Goal: Information Seeking & Learning: Learn about a topic

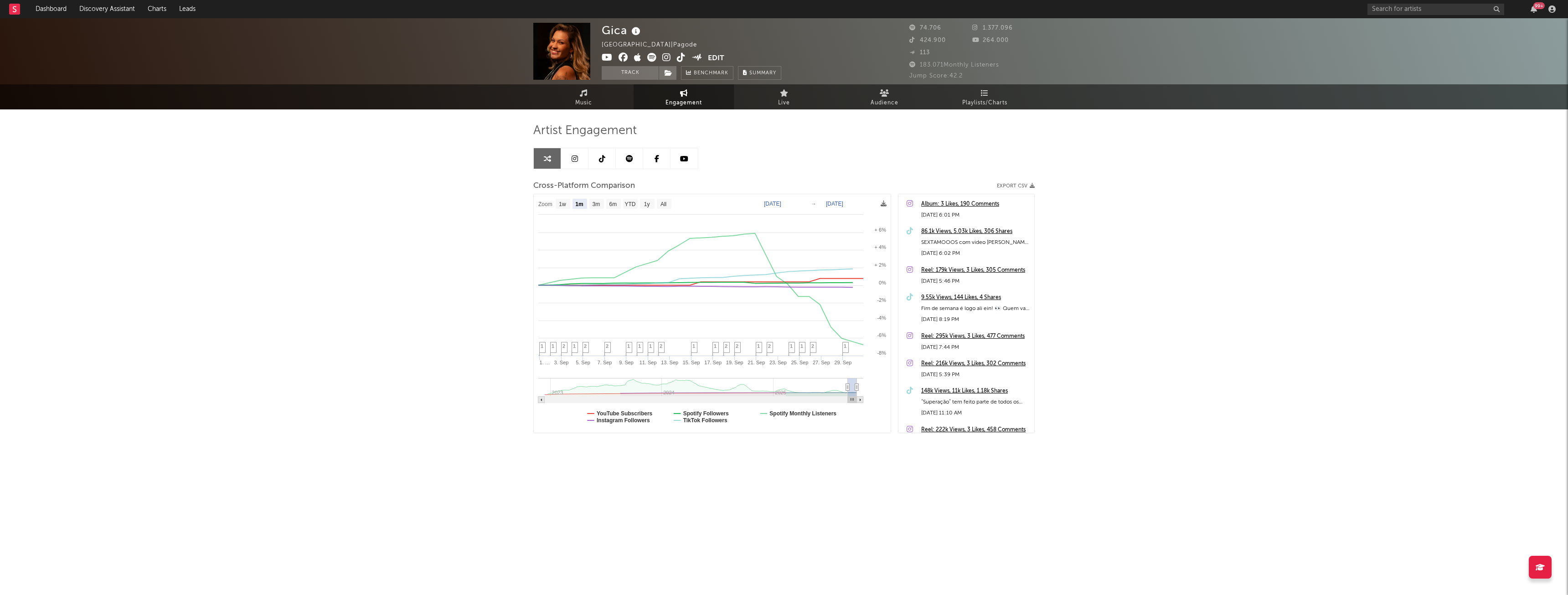
select select "1m"
click at [1403, 8] on input "text" at bounding box center [1436, 9] width 137 height 12
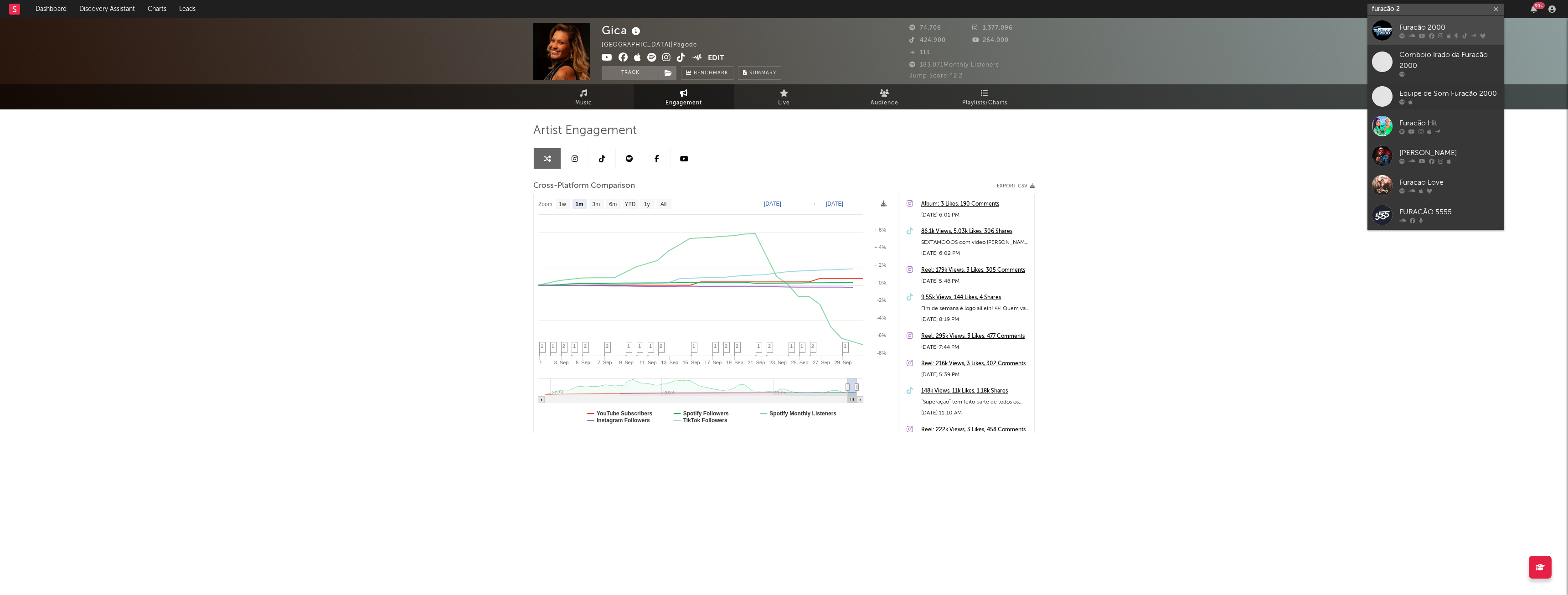
type input "furacão 2"
click at [1412, 23] on div "Furacão 2000" at bounding box center [1449, 27] width 100 height 11
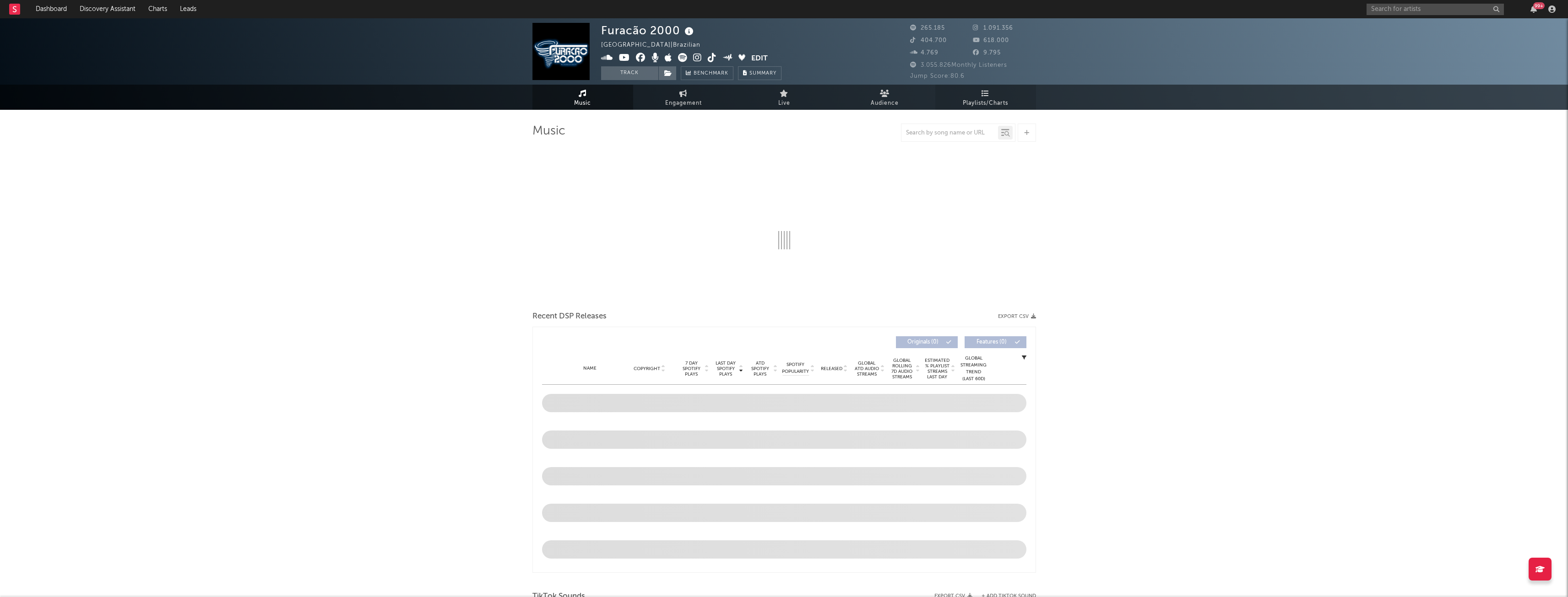
select select "6m"
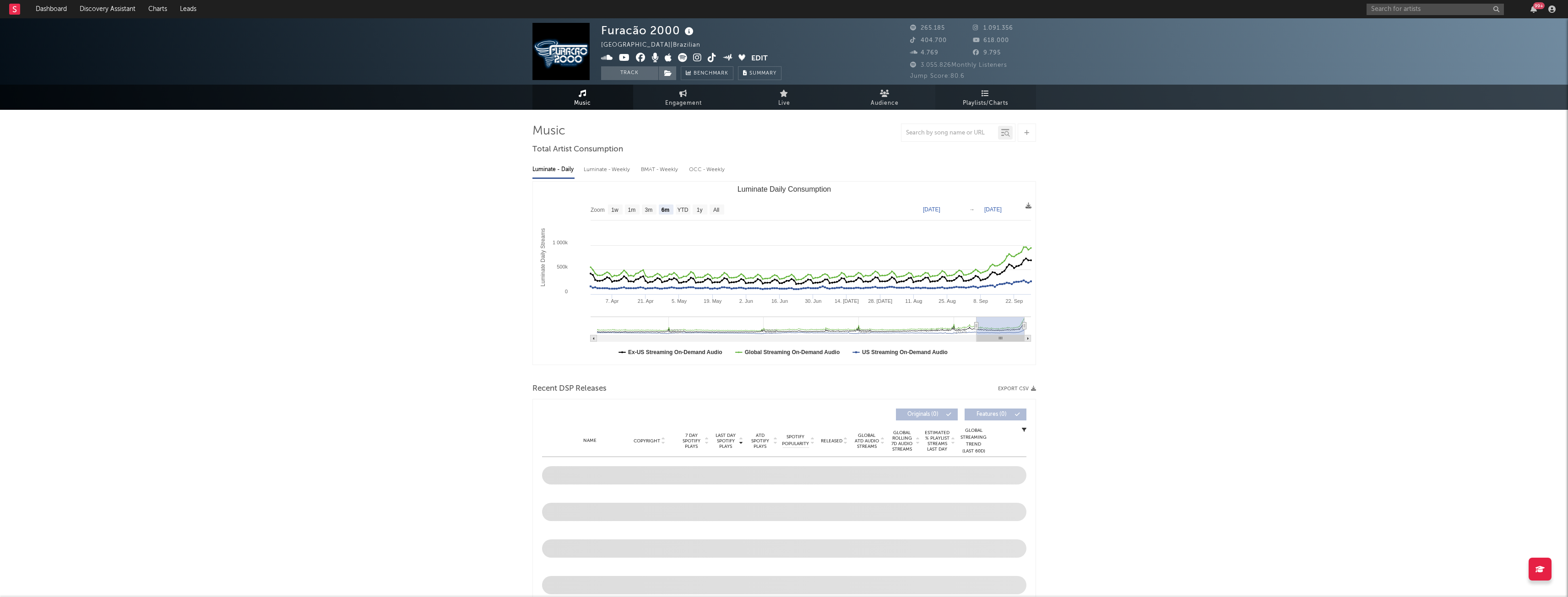
click at [985, 105] on span "Playlists/Charts" at bounding box center [985, 103] width 45 height 11
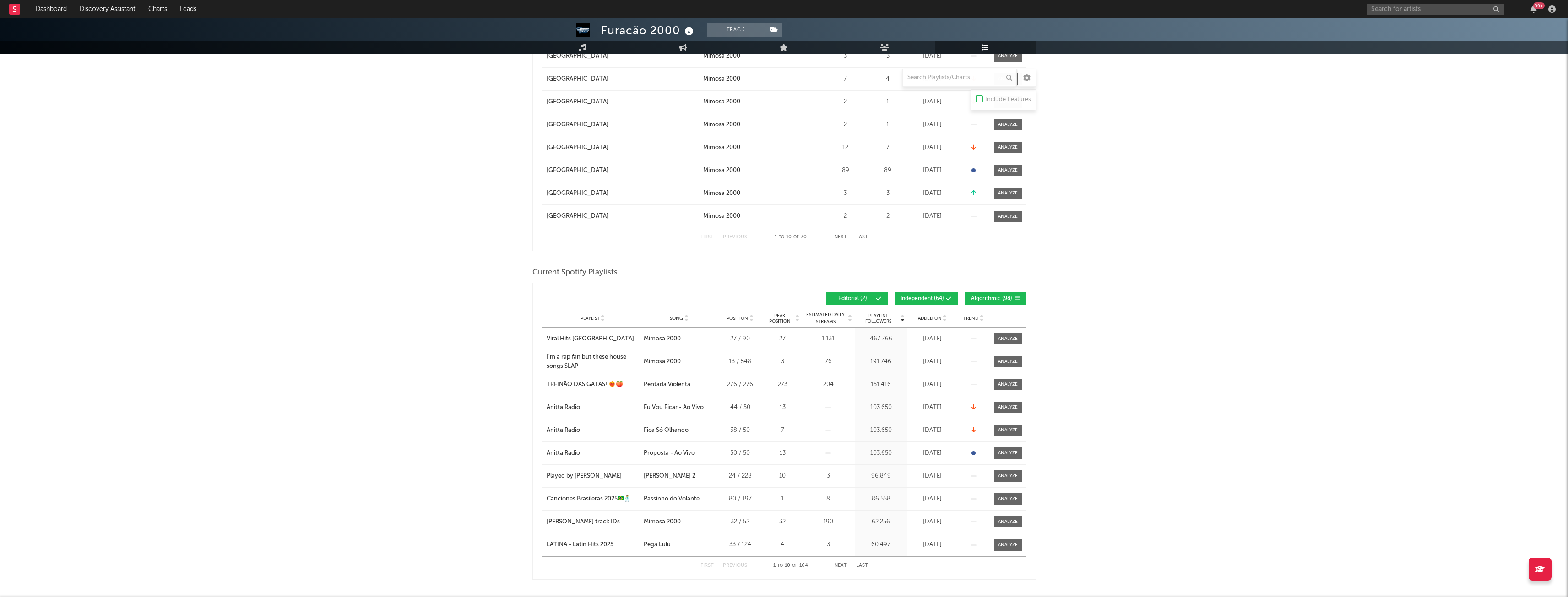
scroll to position [366, 0]
click at [993, 296] on span "Algorithmic ( 98 )" at bounding box center [992, 298] width 42 height 5
click at [926, 294] on button "Independent ( 64 )" at bounding box center [926, 298] width 63 height 12
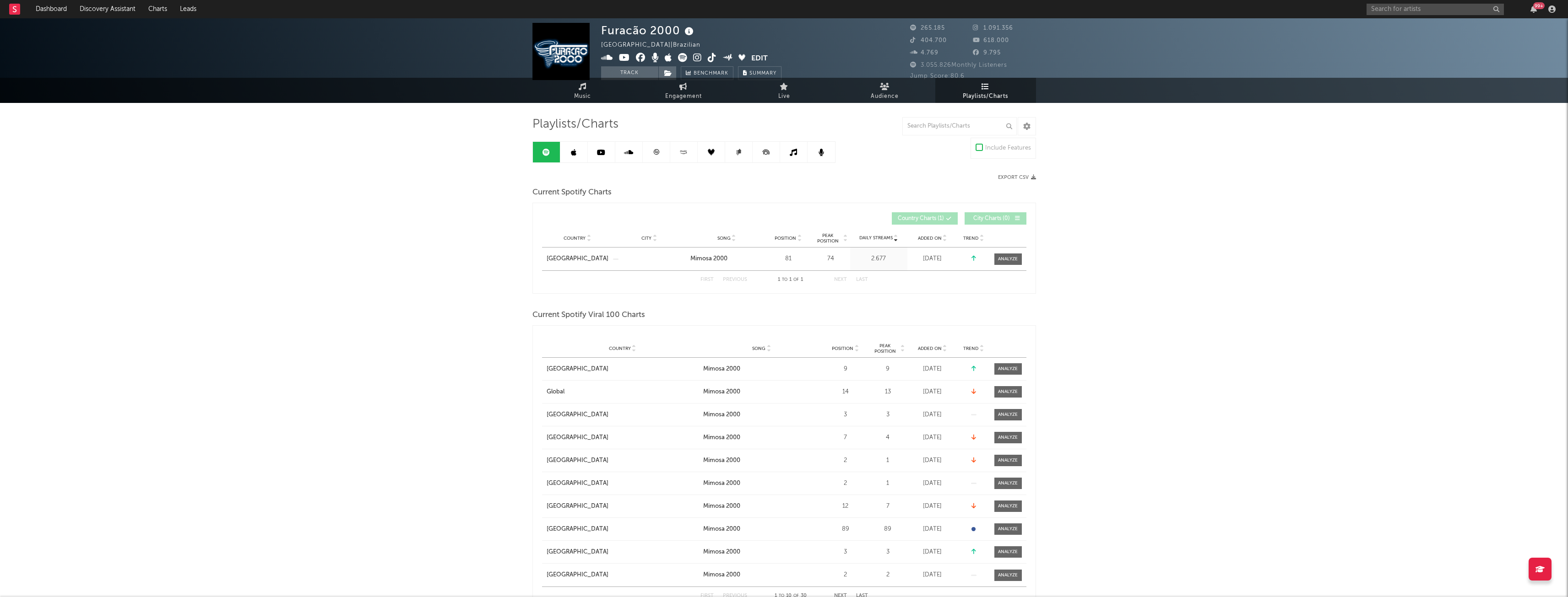
scroll to position [0, 0]
